Goal: Navigation & Orientation: Find specific page/section

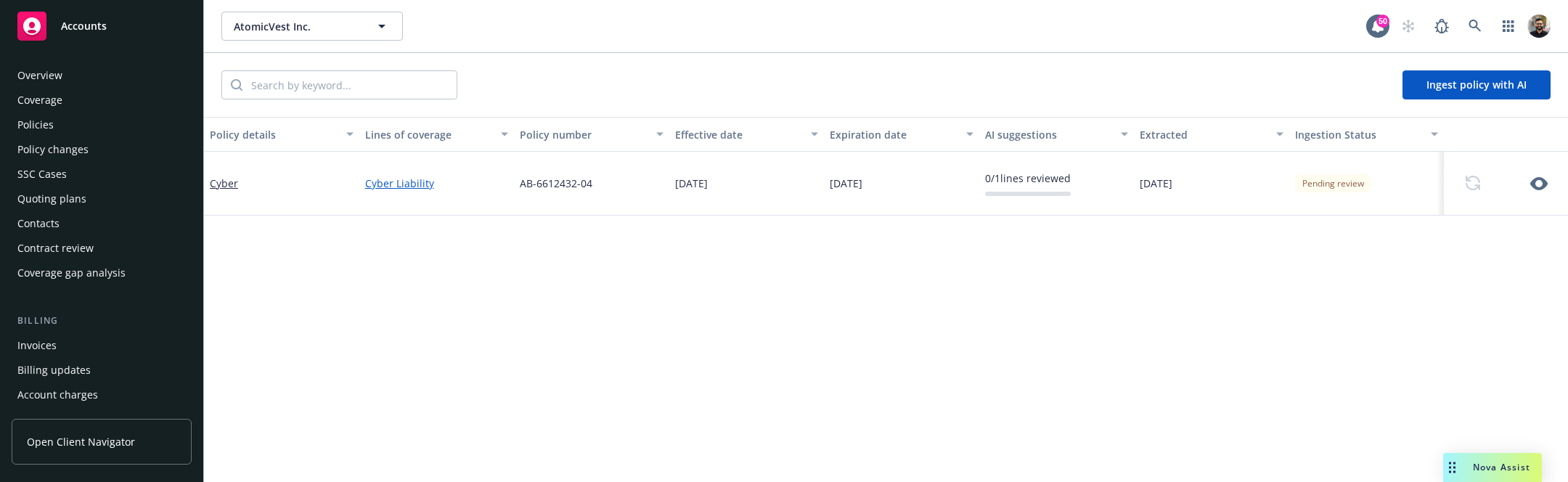
scroll to position [381, 0]
